Goal: Information Seeking & Learning: Learn about a topic

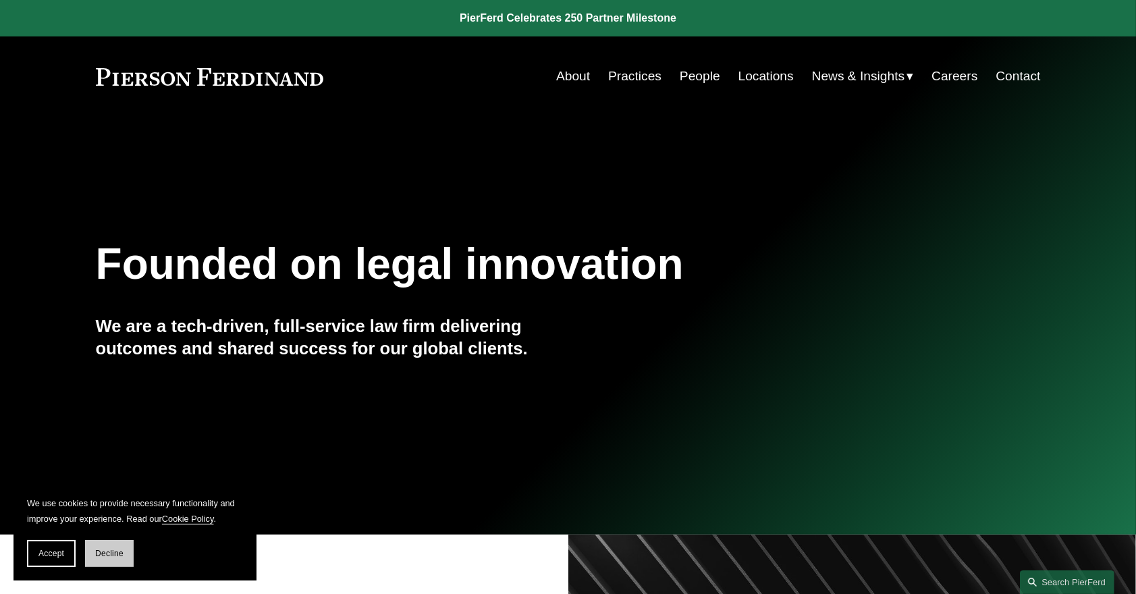
click at [101, 556] on span "Decline" at bounding box center [109, 553] width 28 height 9
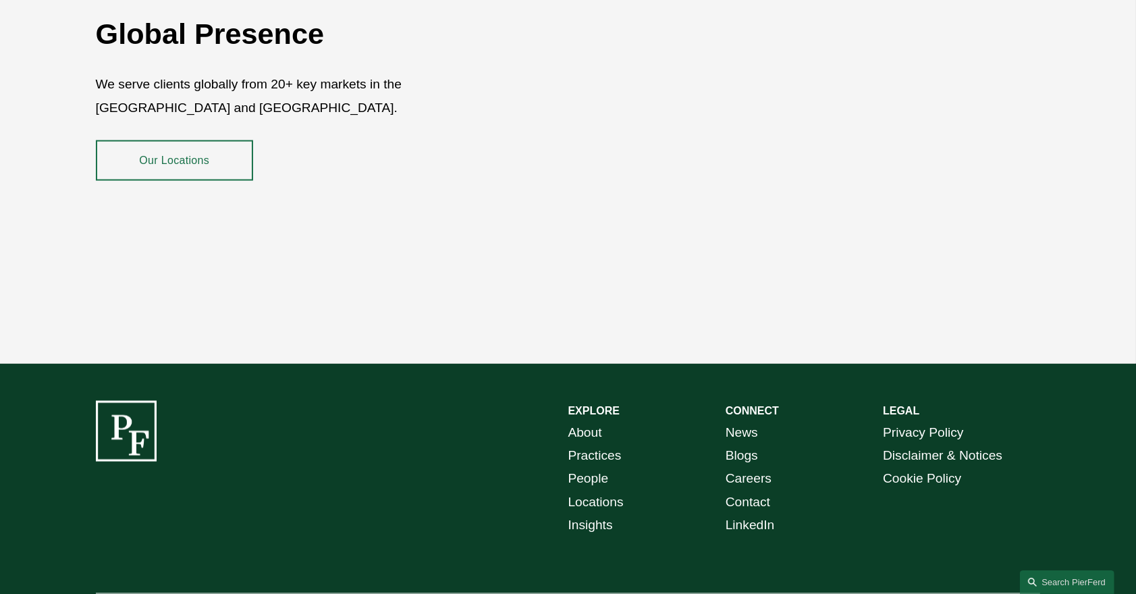
scroll to position [2441, 0]
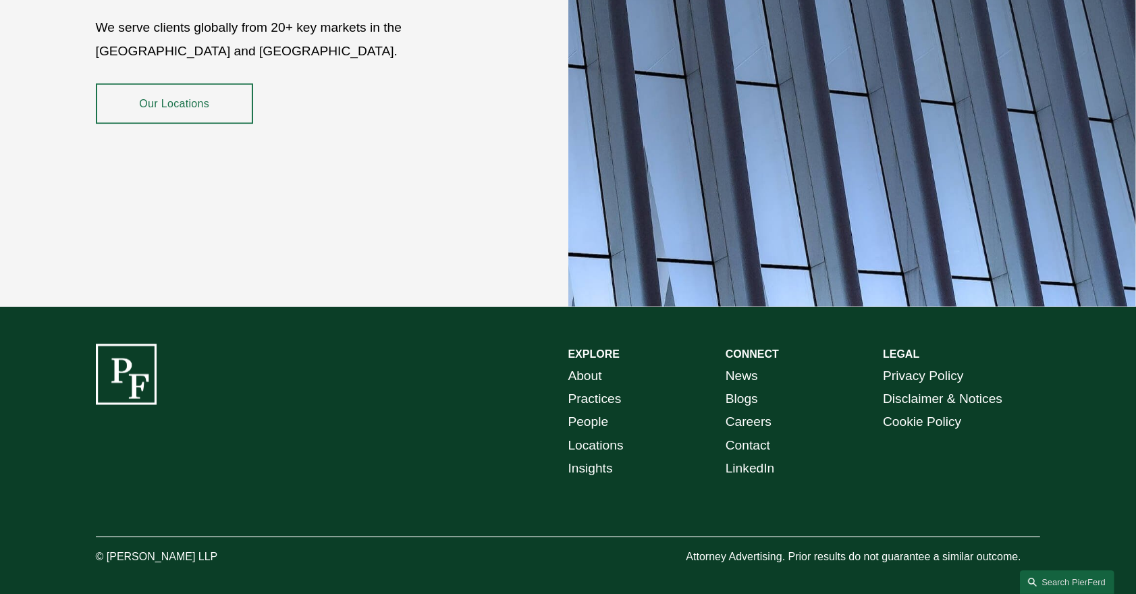
click at [578, 411] on link "People" at bounding box center [588, 423] width 40 height 24
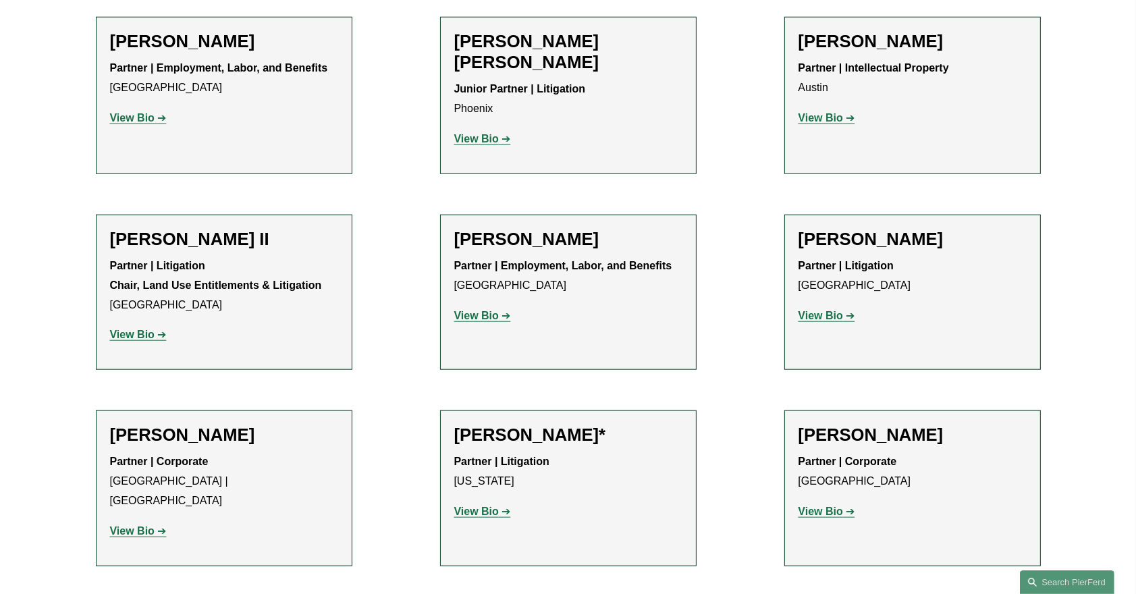
scroll to position [1350, 0]
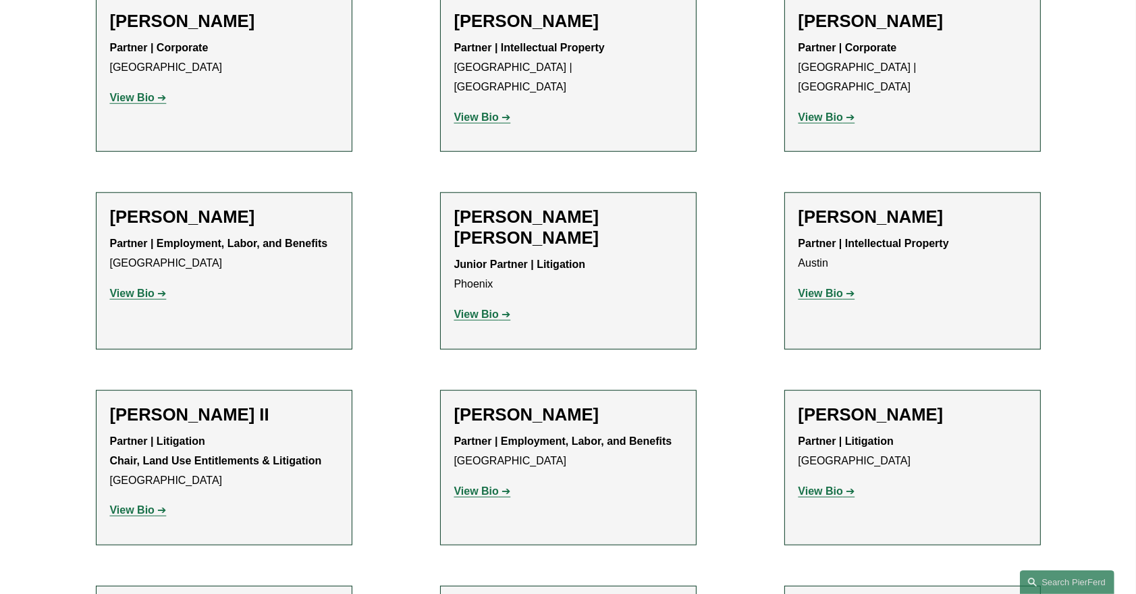
click at [487, 485] on strong "View Bio" at bounding box center [476, 490] width 45 height 11
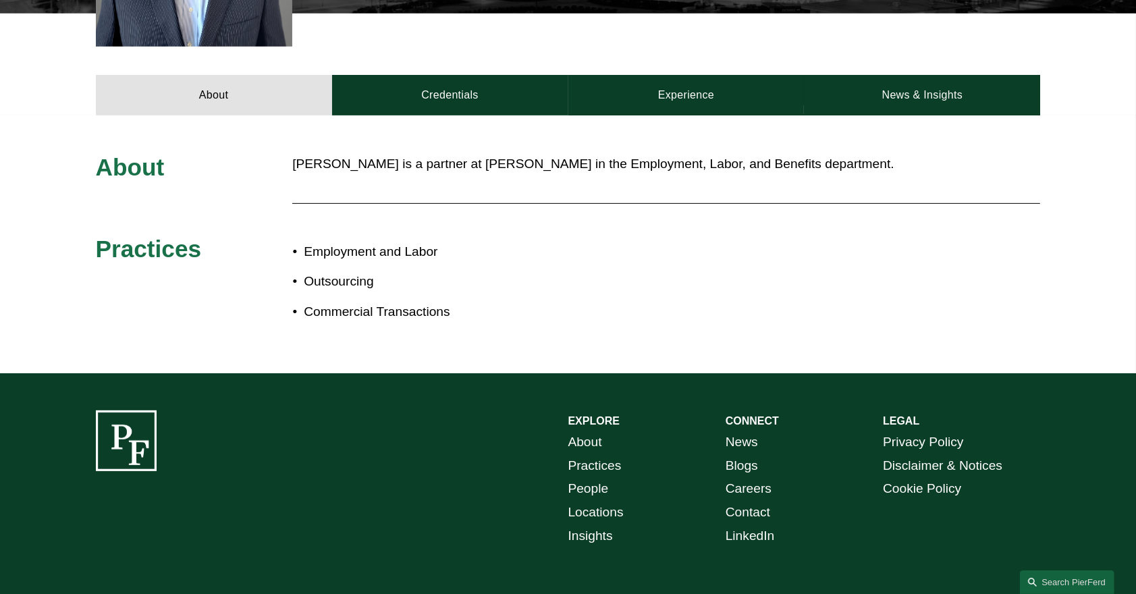
scroll to position [607, 0]
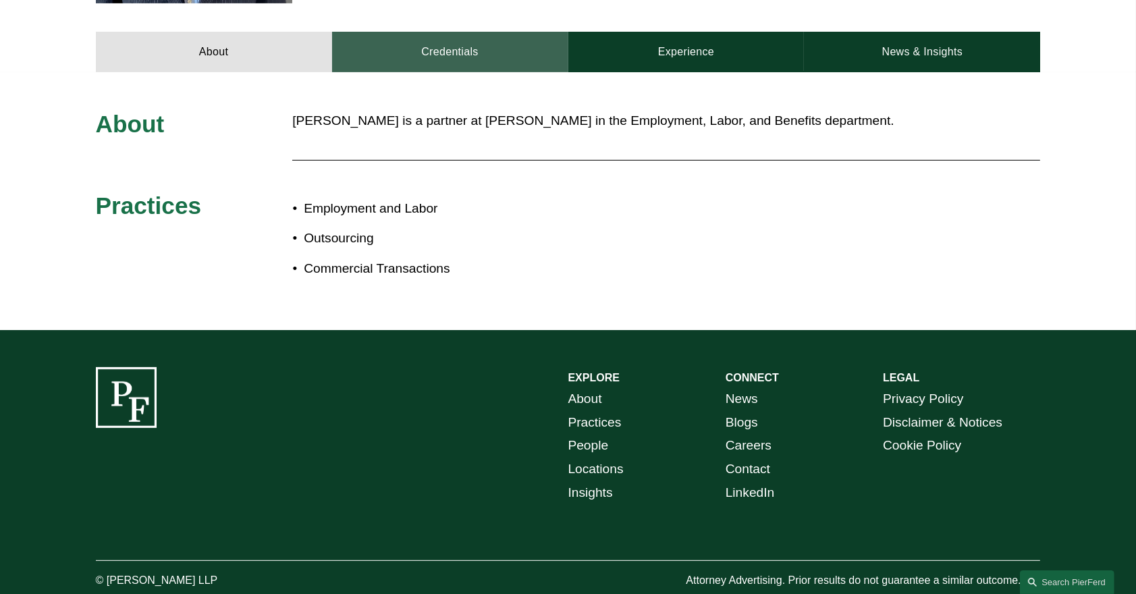
click at [454, 39] on link "Credentials" at bounding box center [450, 52] width 236 height 40
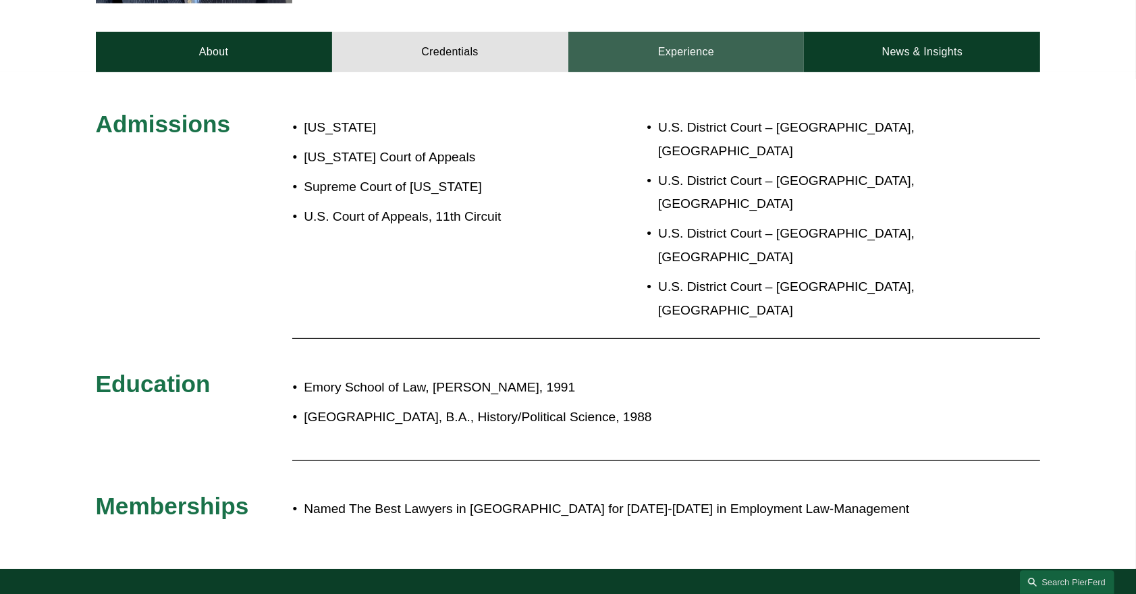
click at [721, 42] on link "Experience" at bounding box center [686, 52] width 236 height 40
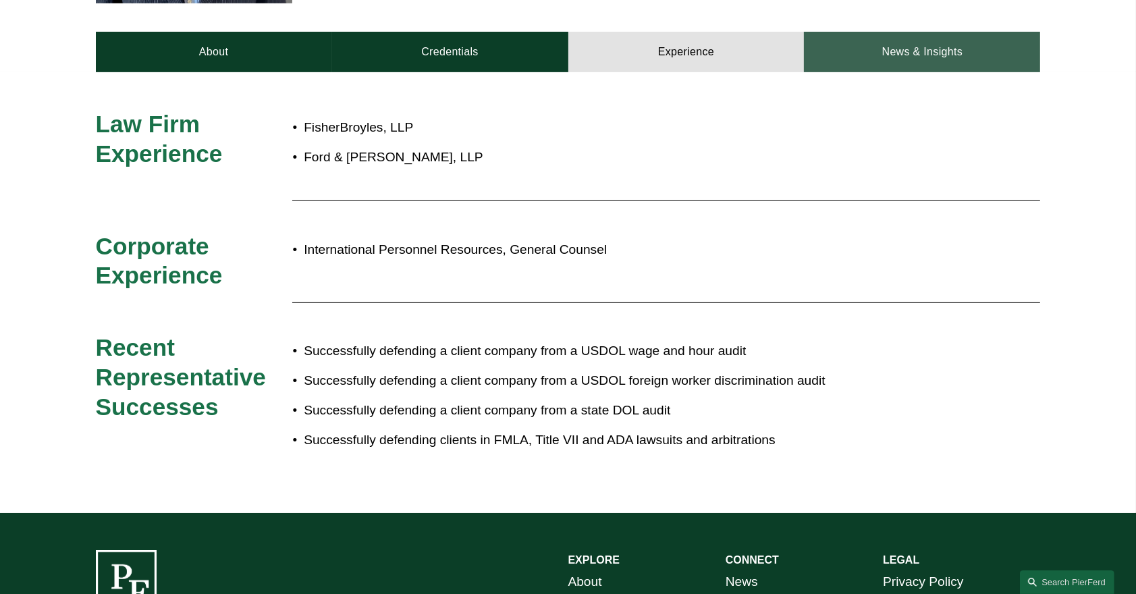
click at [911, 32] on link "News & Insights" at bounding box center [922, 52] width 236 height 40
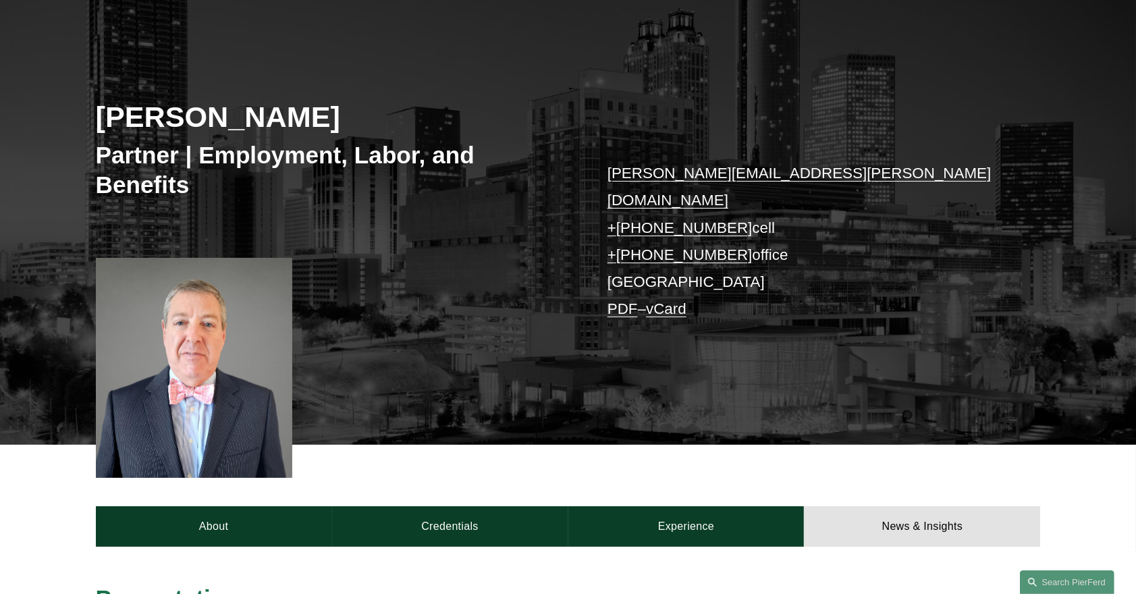
scroll to position [0, 0]
